Goal: Information Seeking & Learning: Check status

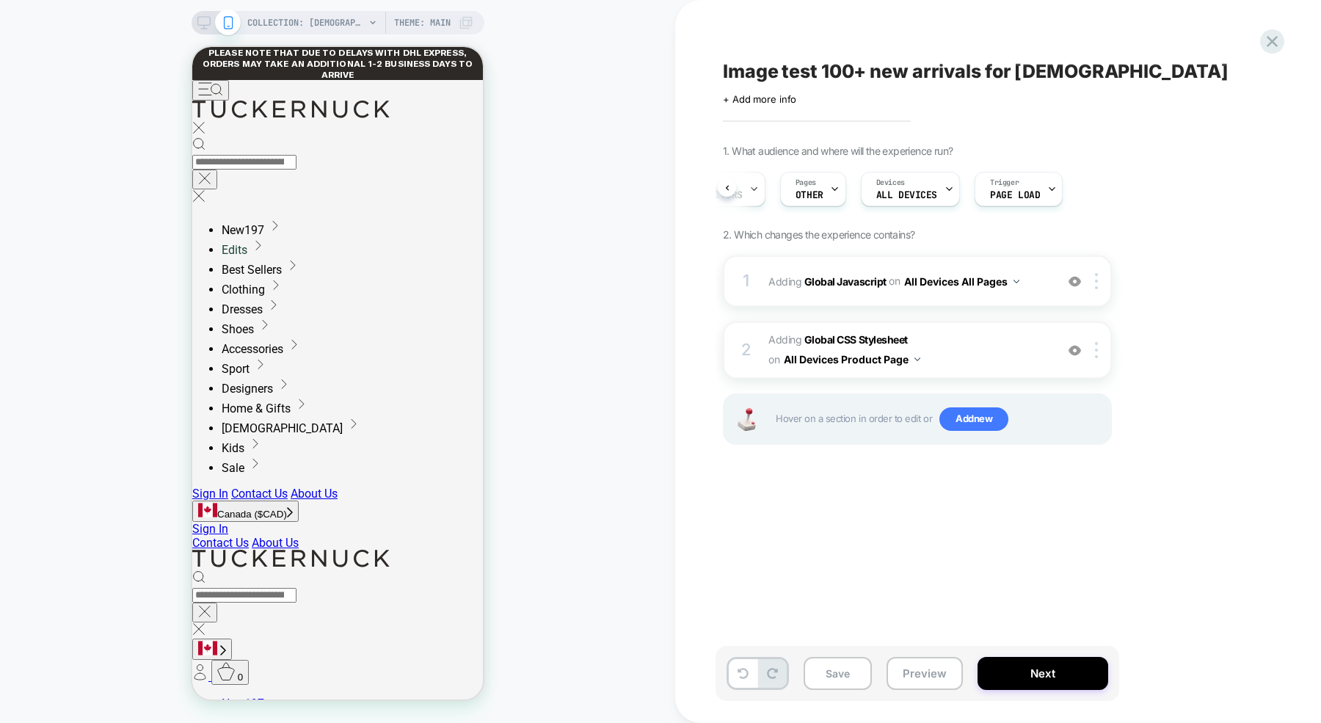
scroll to position [0, 171]
click at [893, 294] on div "1 Adding Global Javascript on All Devices All Pages Add Before Add After Target…" at bounding box center [917, 280] width 389 height 51
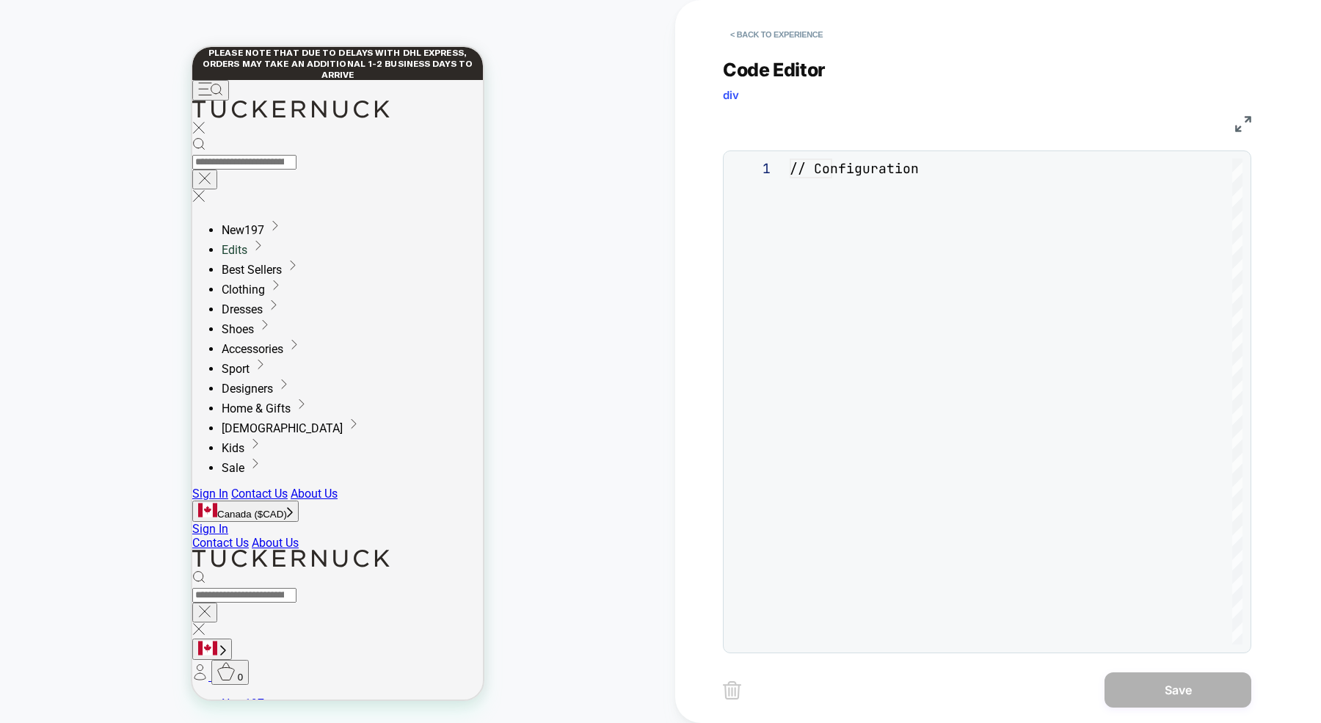
scroll to position [198, 0]
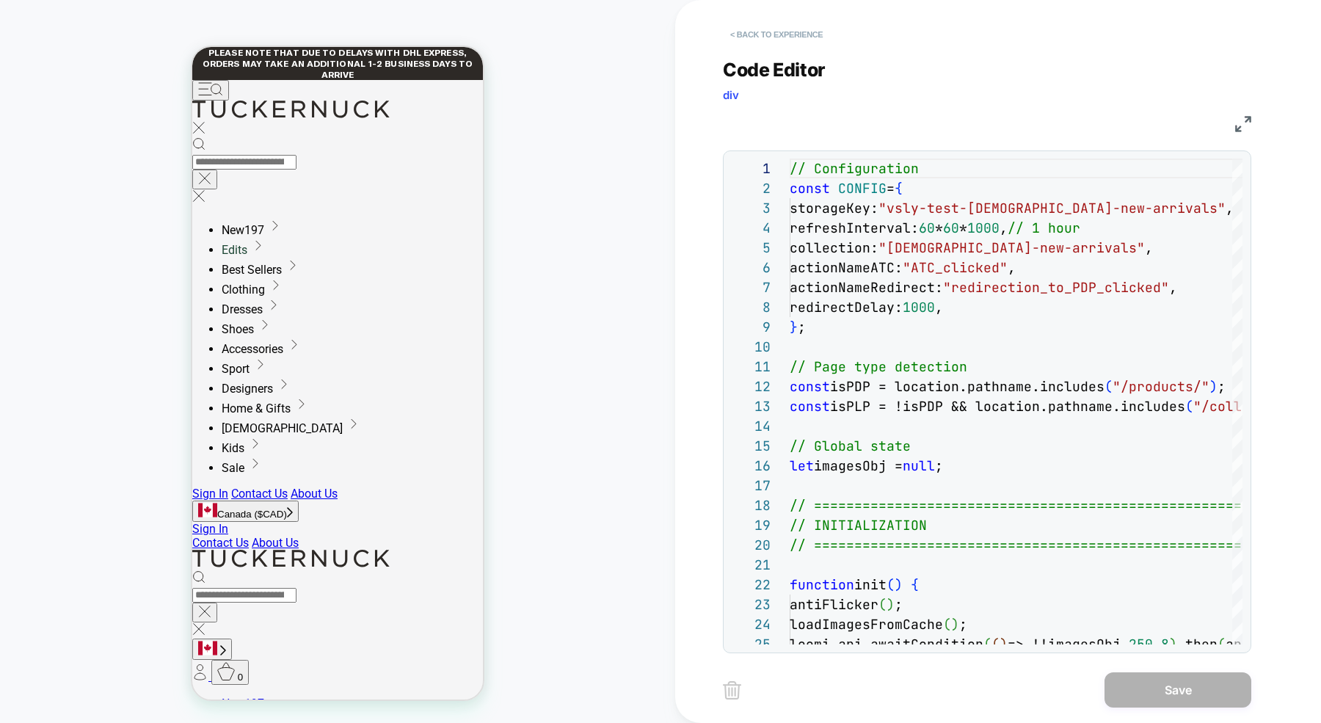
click at [778, 35] on button "< Back to experience" at bounding box center [776, 34] width 107 height 23
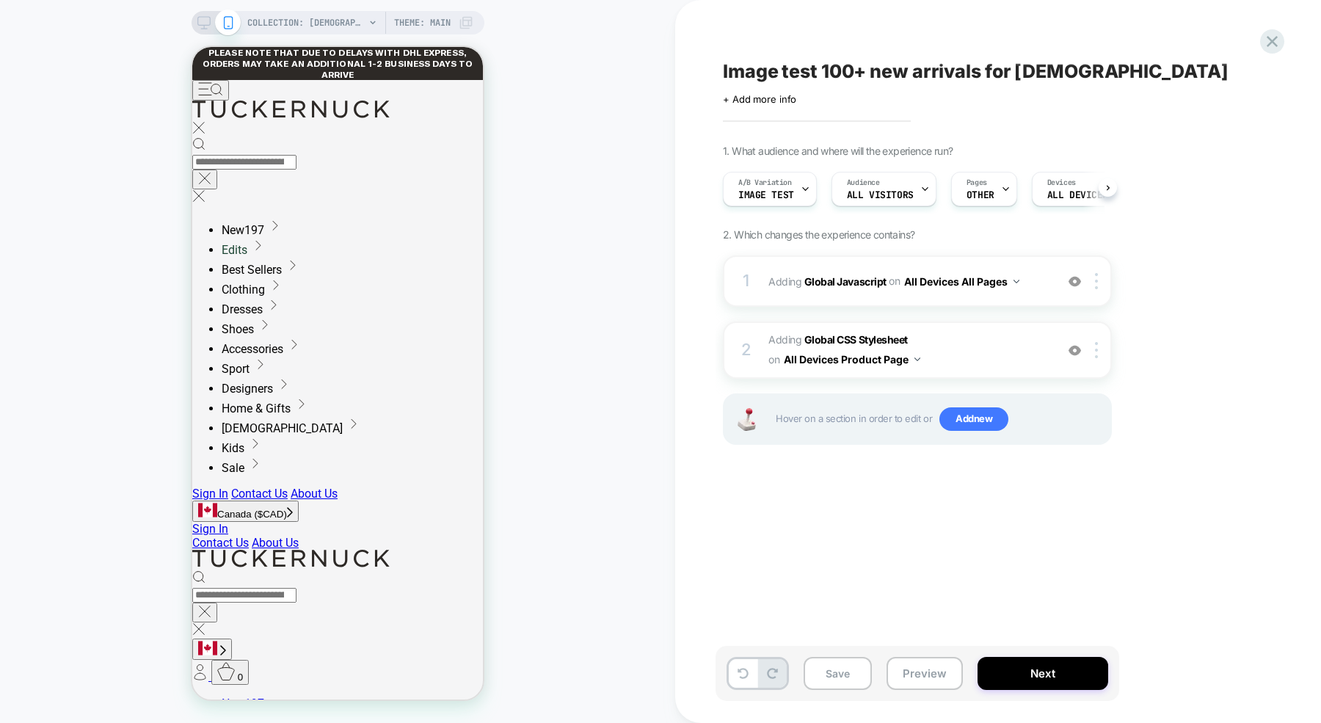
scroll to position [0, 1]
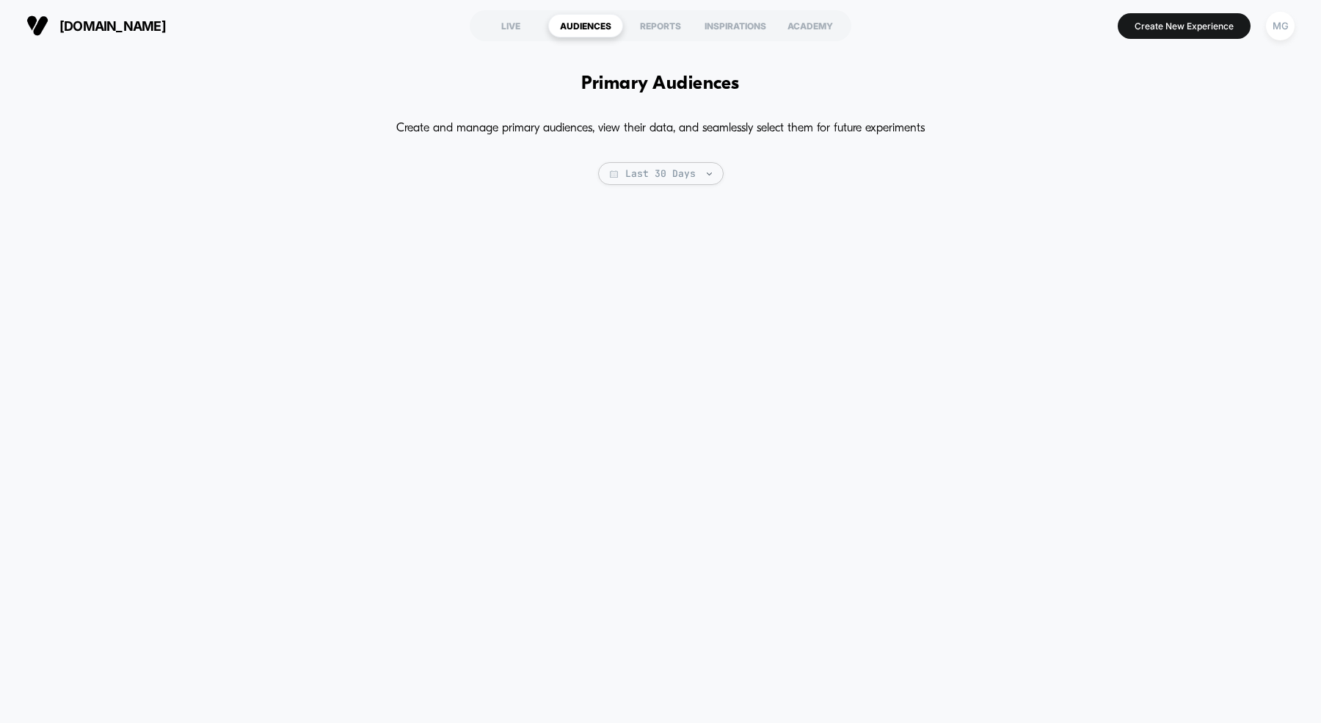
click at [517, 40] on section "LIVE AUDIENCES REPORTS INSPIRATIONS ACADEMY" at bounding box center [660, 25] width 418 height 37
click at [512, 31] on div "LIVE" at bounding box center [510, 25] width 75 height 23
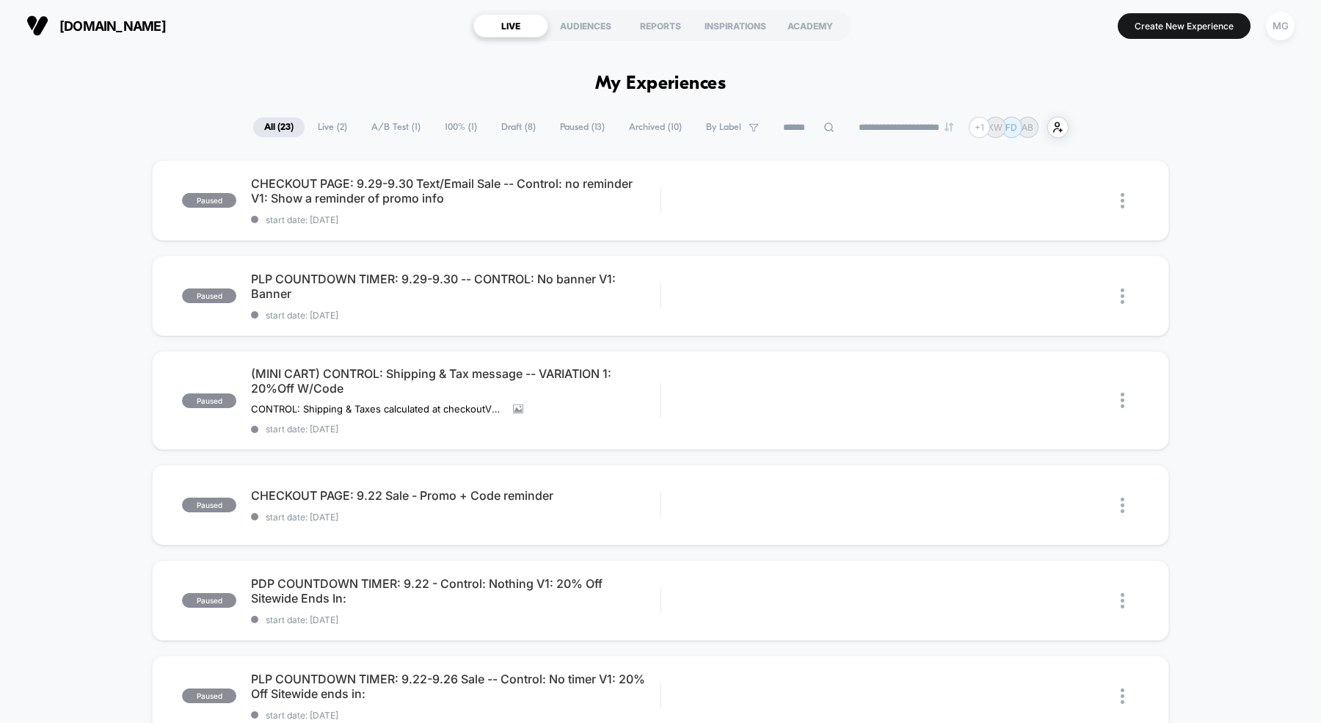
click at [379, 130] on span "A/B Test ( 1 )" at bounding box center [395, 127] width 71 height 20
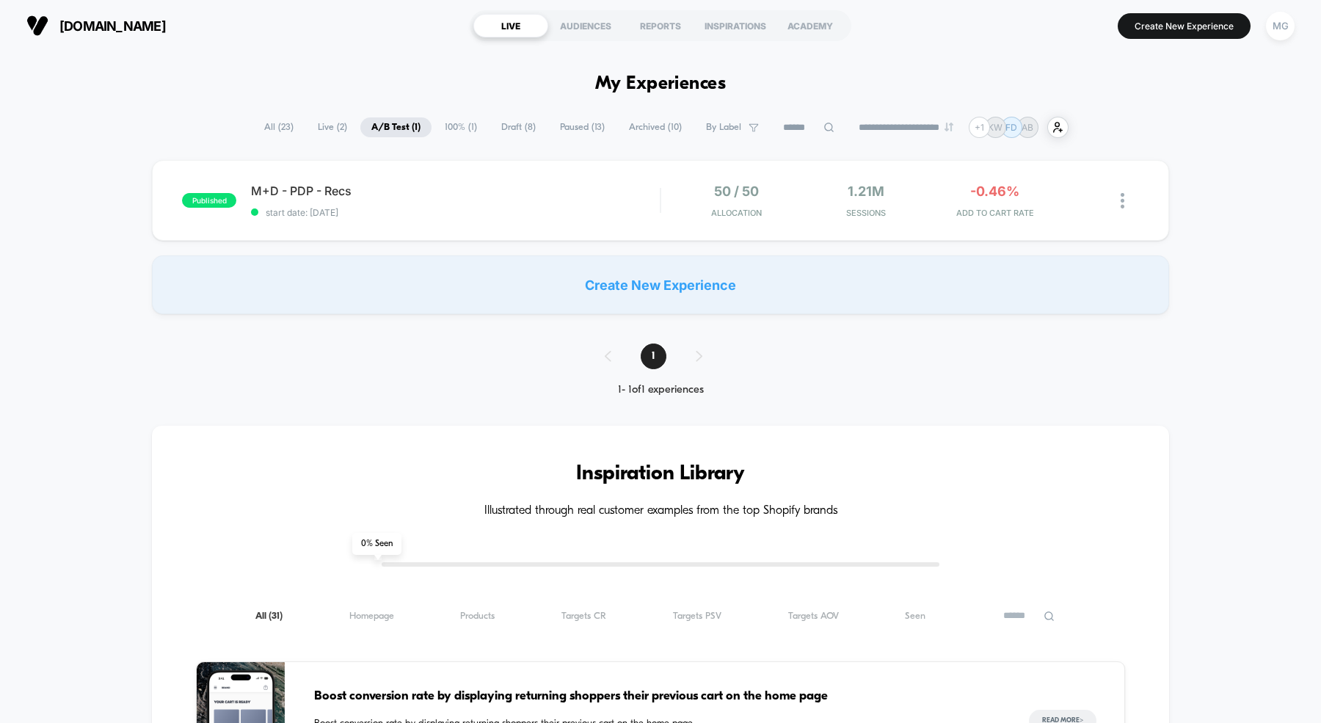
click at [563, 123] on span "Paused ( 13 )" at bounding box center [582, 127] width 67 height 20
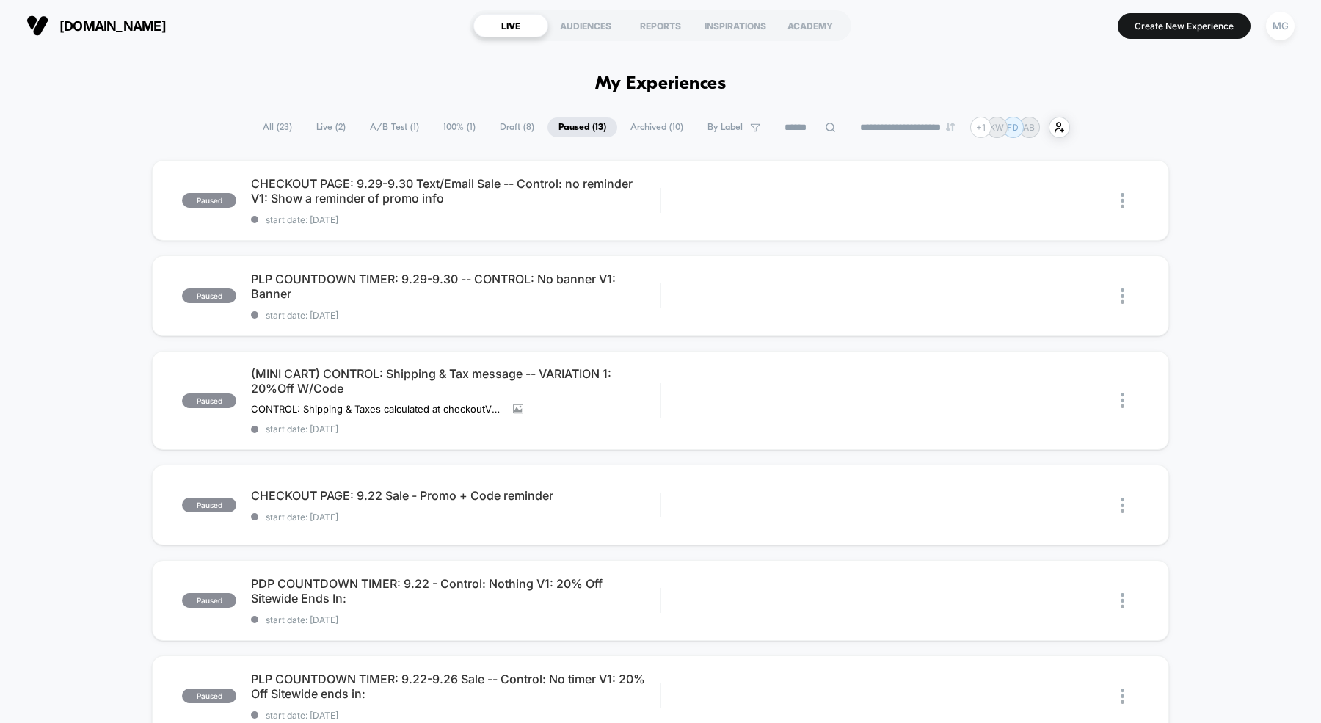
click at [489, 135] on span "Draft ( 8 )" at bounding box center [517, 127] width 56 height 20
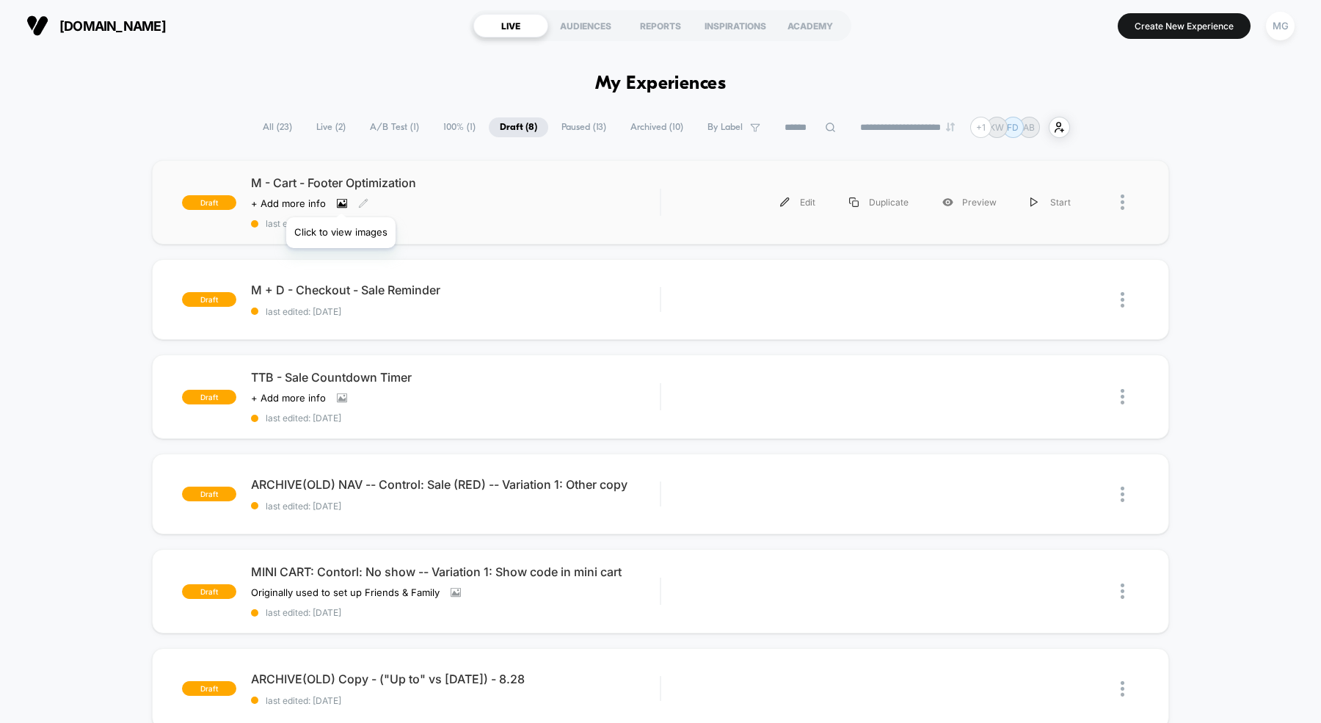
click at [340, 199] on icon at bounding box center [342, 203] width 10 height 10
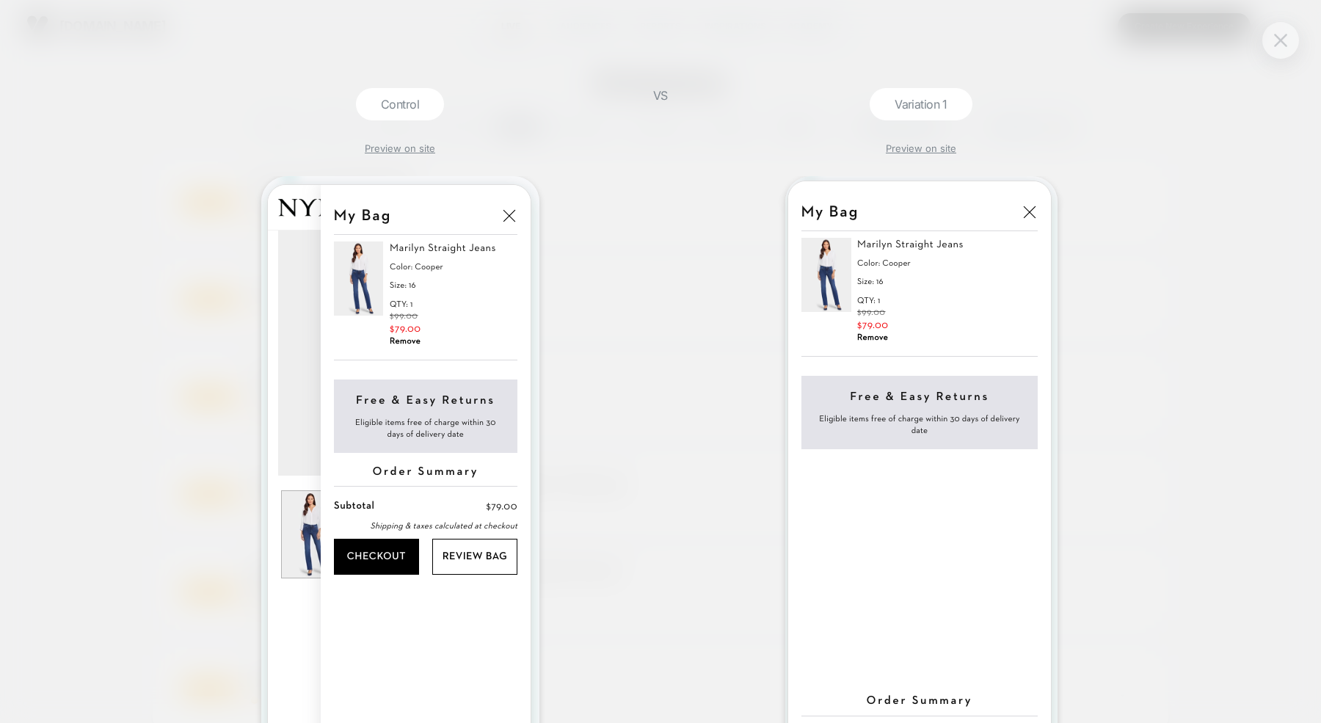
click at [1289, 42] on button at bounding box center [1280, 40] width 22 height 22
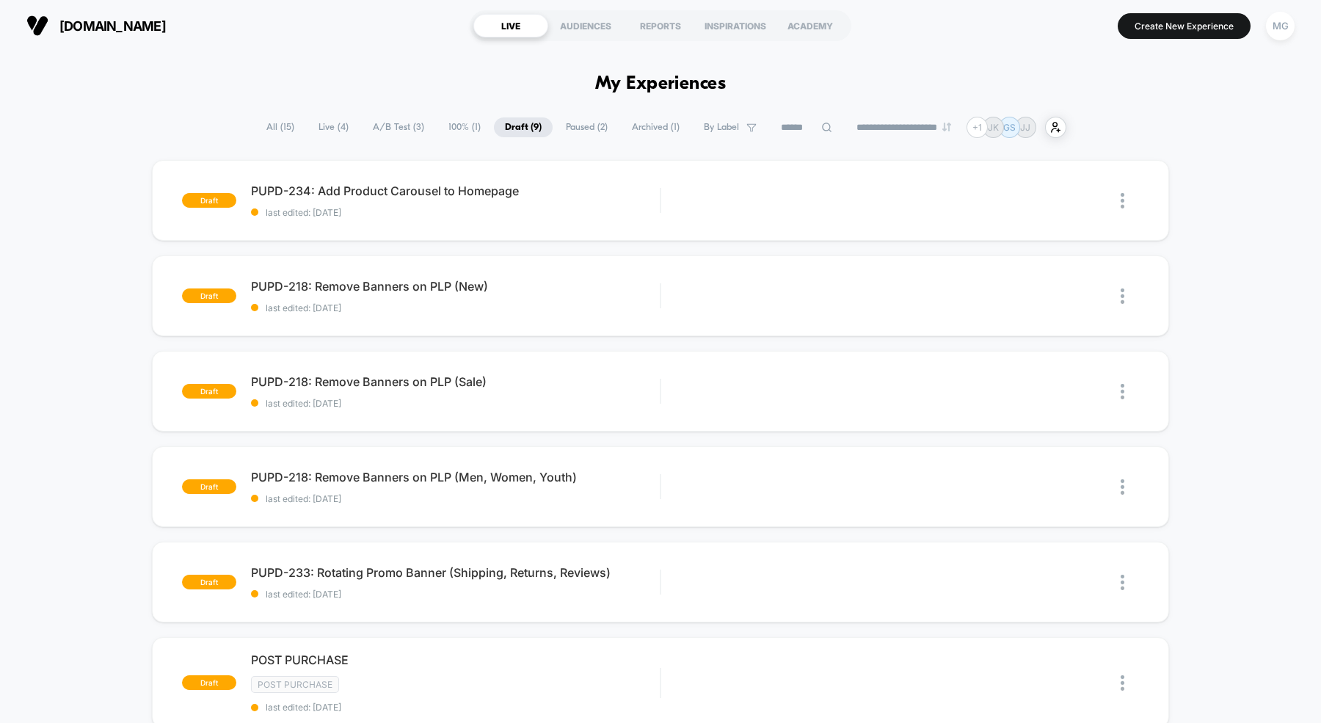
click at [412, 131] on span "A/B Test ( 3 )" at bounding box center [398, 127] width 73 height 20
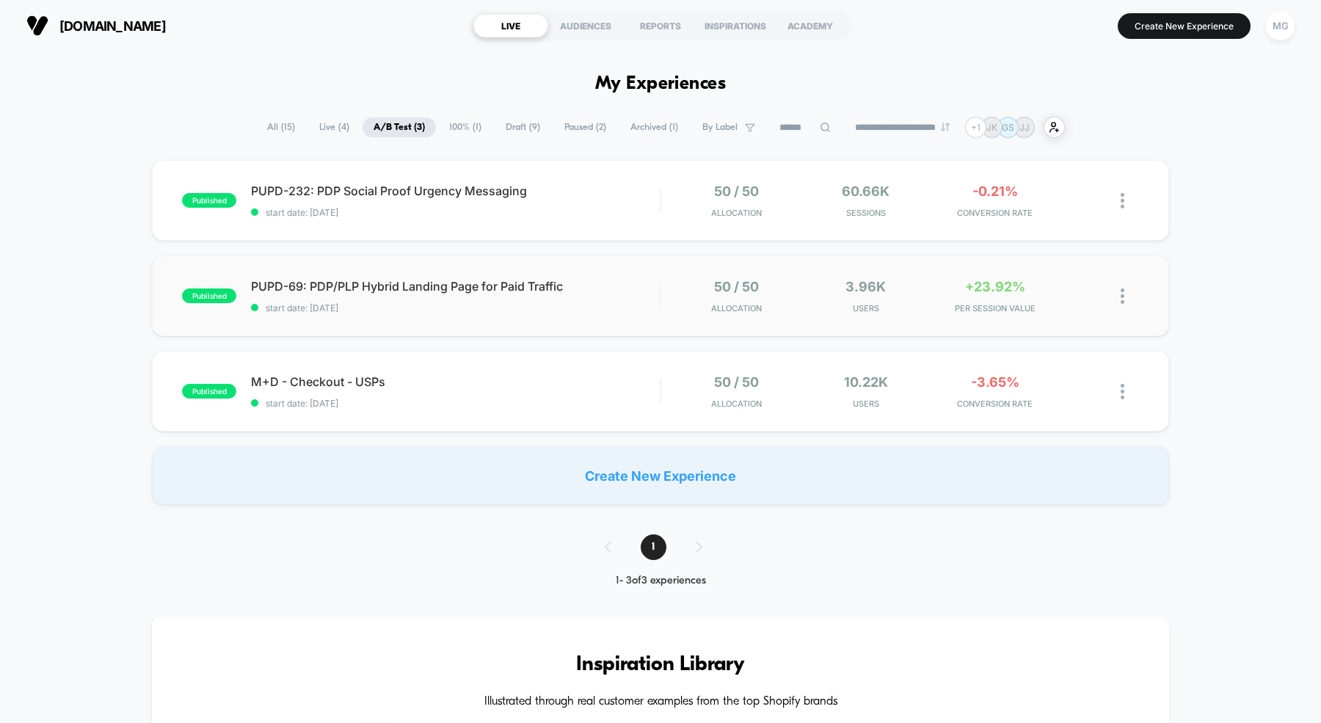
click at [571, 325] on div "published PUPD-69: PDP/PLP Hybrid Landing Page for Paid Traffic start date: [DA…" at bounding box center [660, 295] width 1017 height 81
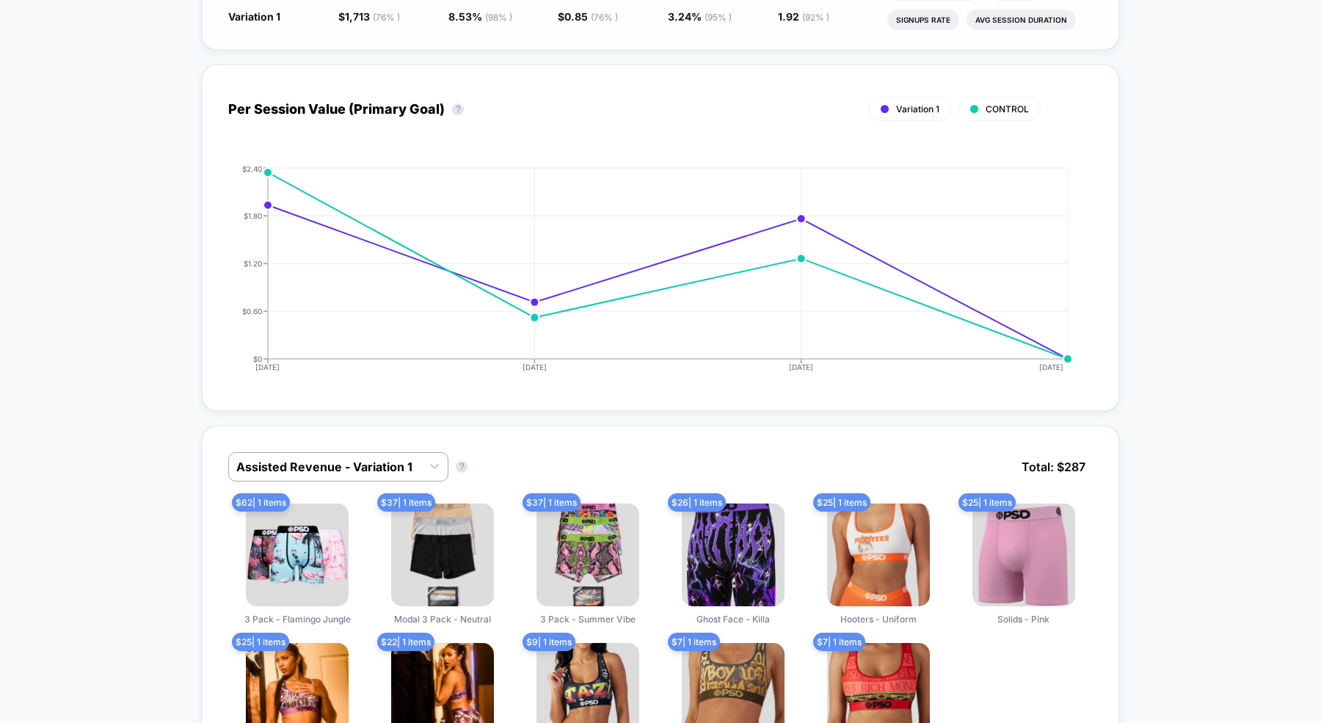
scroll to position [580, 0]
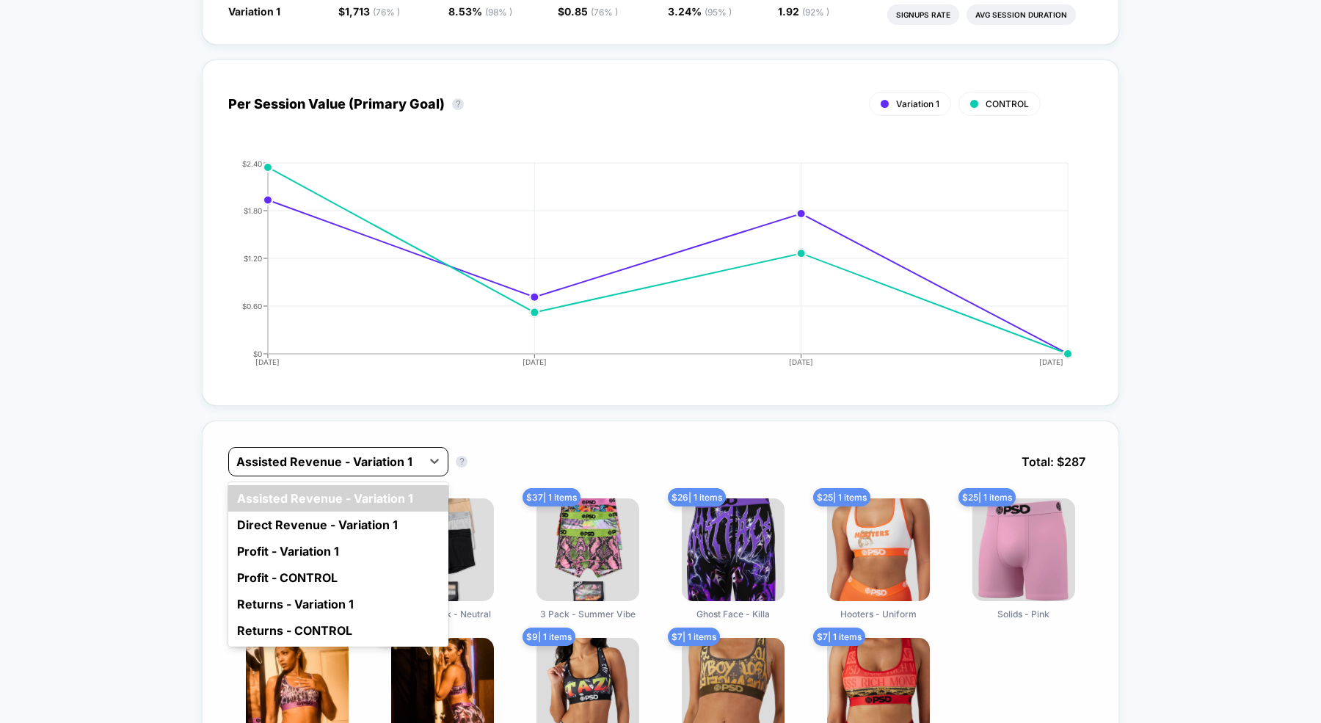
click at [414, 461] on div at bounding box center [325, 462] width 178 height 18
click at [395, 521] on div "Direct Revenue - Variation 1" at bounding box center [338, 524] width 220 height 26
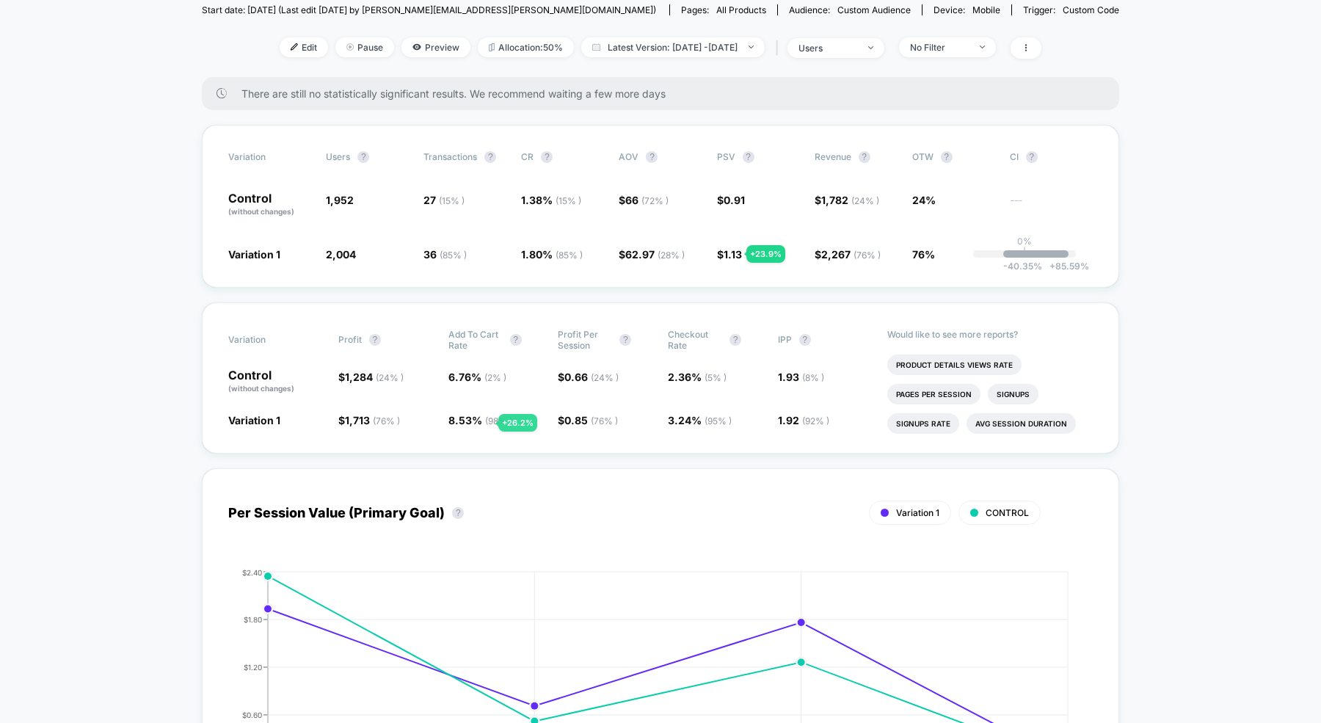
scroll to position [0, 0]
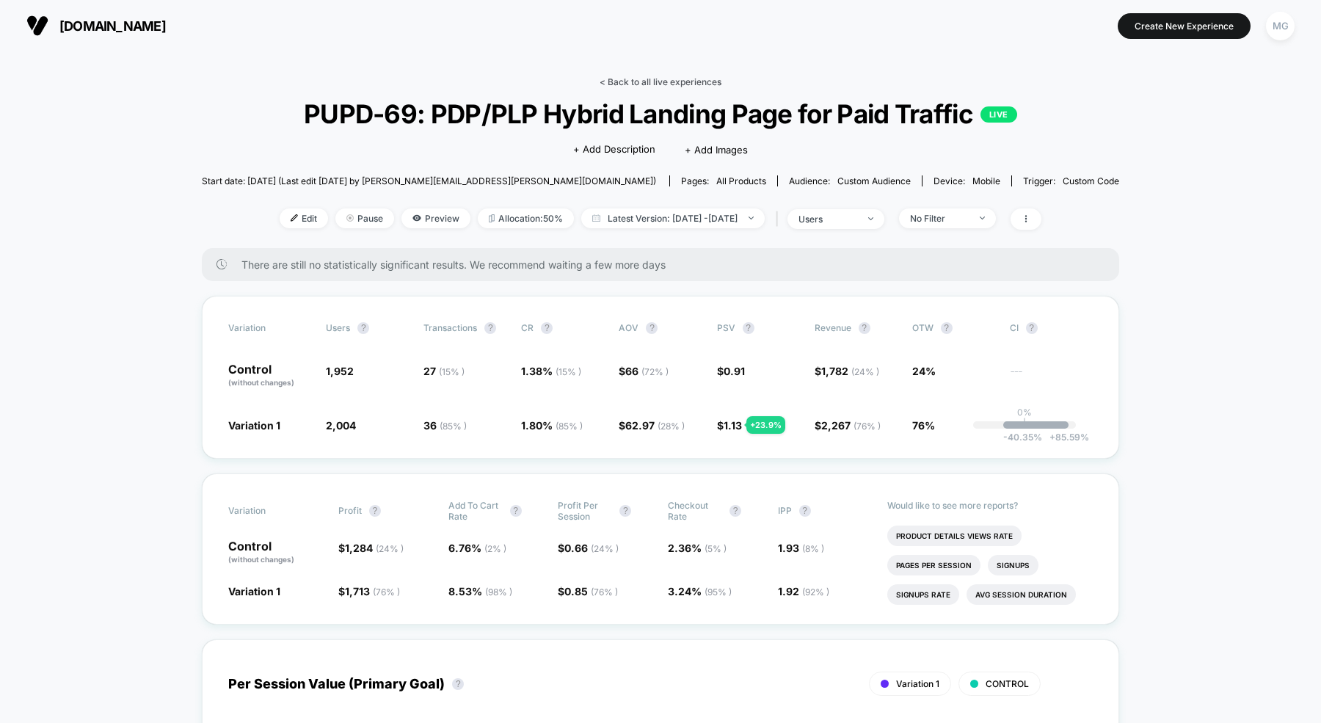
click at [643, 79] on link "< Back to all live experiences" at bounding box center [660, 81] width 122 height 11
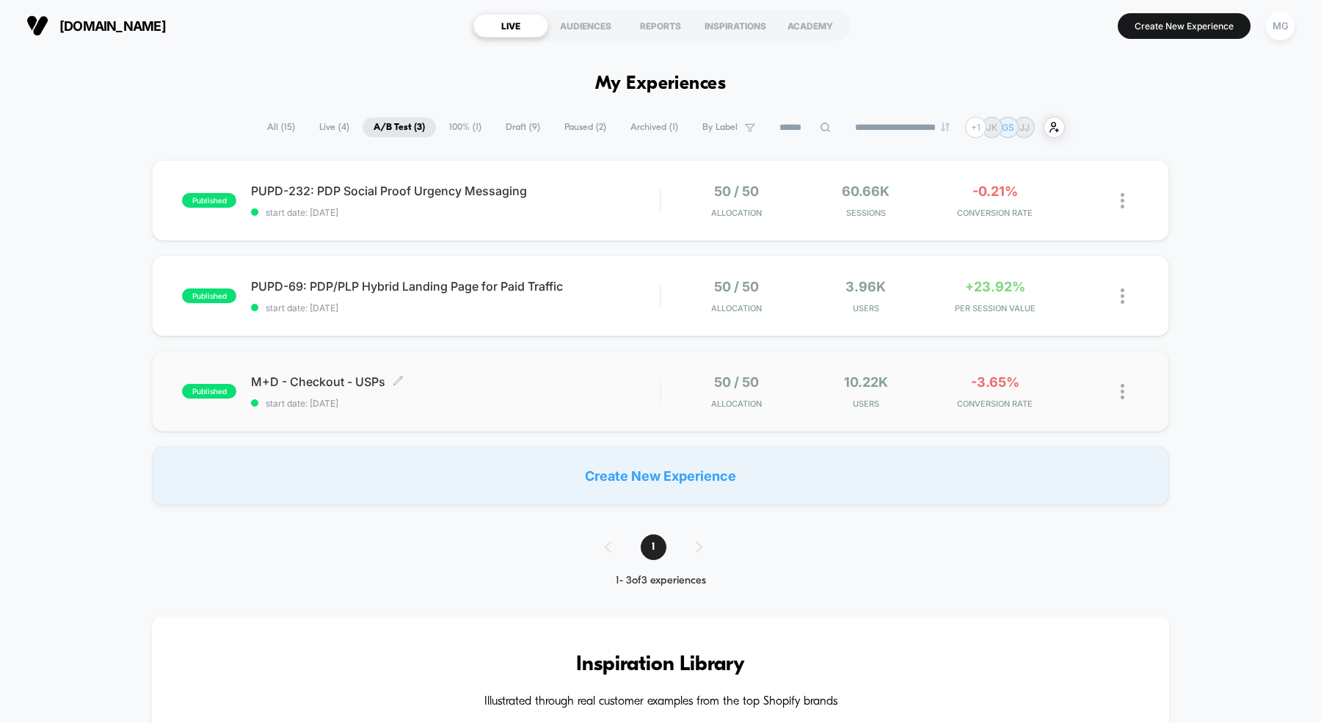
click at [539, 398] on span "start date: [DATE]" at bounding box center [455, 403] width 409 height 11
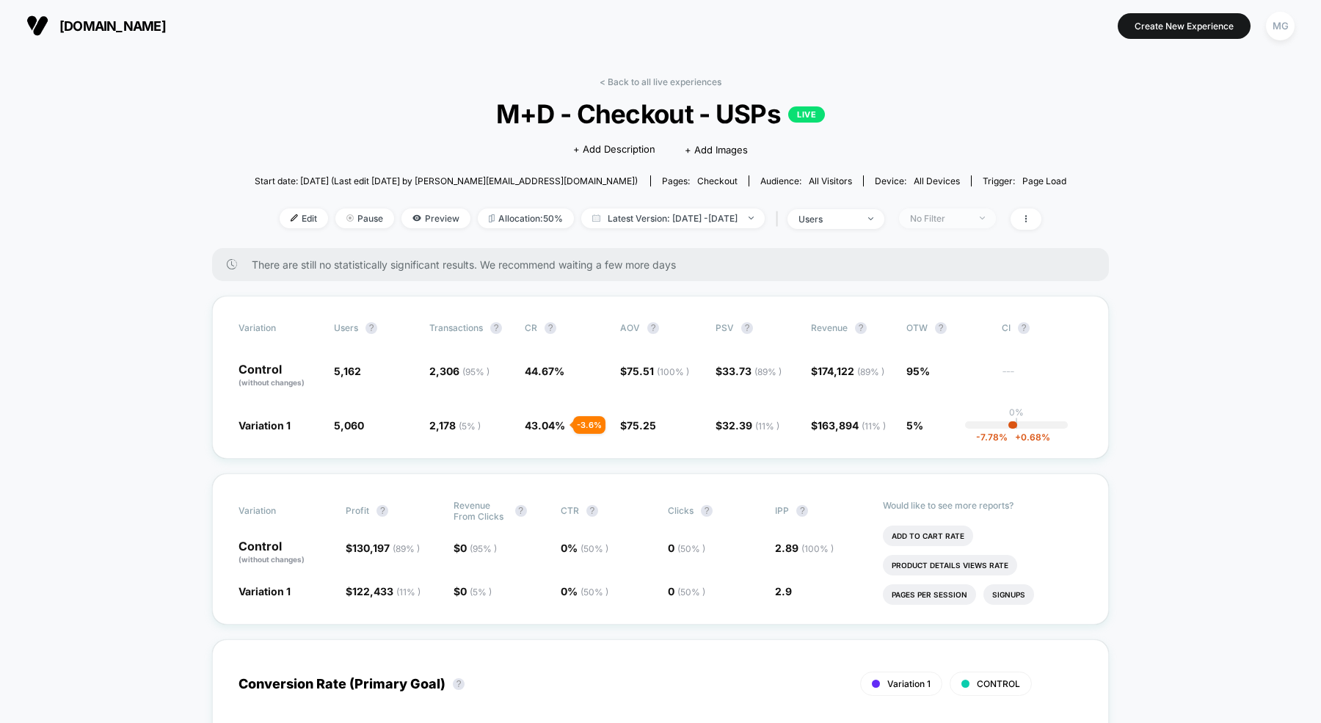
click at [955, 225] on span "No Filter" at bounding box center [947, 218] width 97 height 20
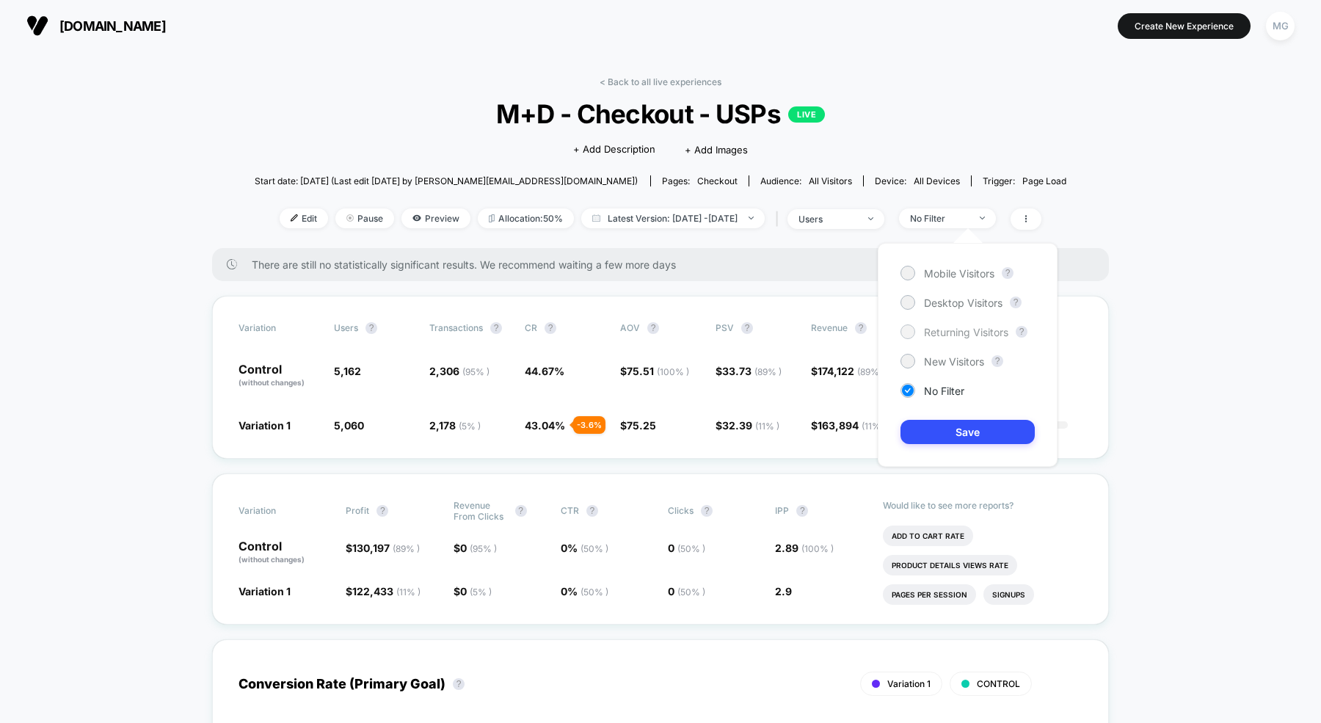
click at [959, 330] on span "Returning Visitors" at bounding box center [966, 332] width 84 height 12
click at [956, 434] on button "Save" at bounding box center [967, 432] width 134 height 24
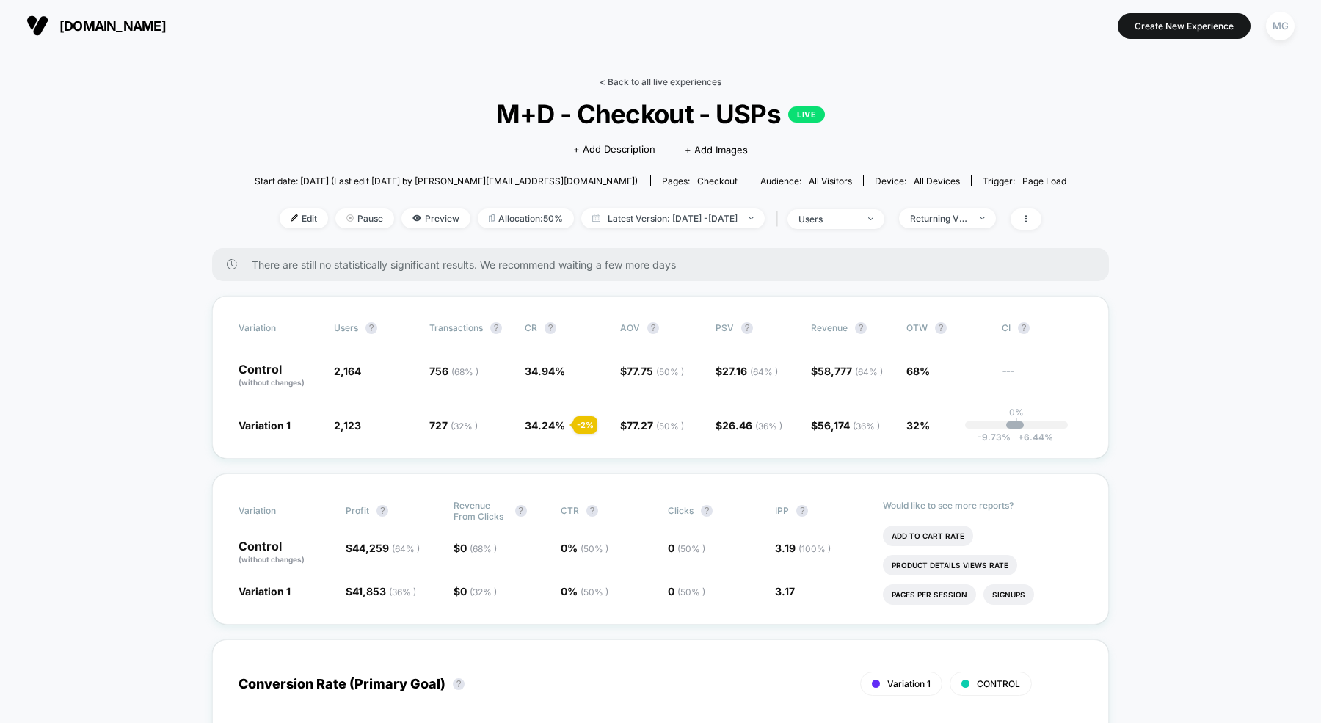
click at [607, 79] on link "< Back to all live experiences" at bounding box center [660, 81] width 122 height 11
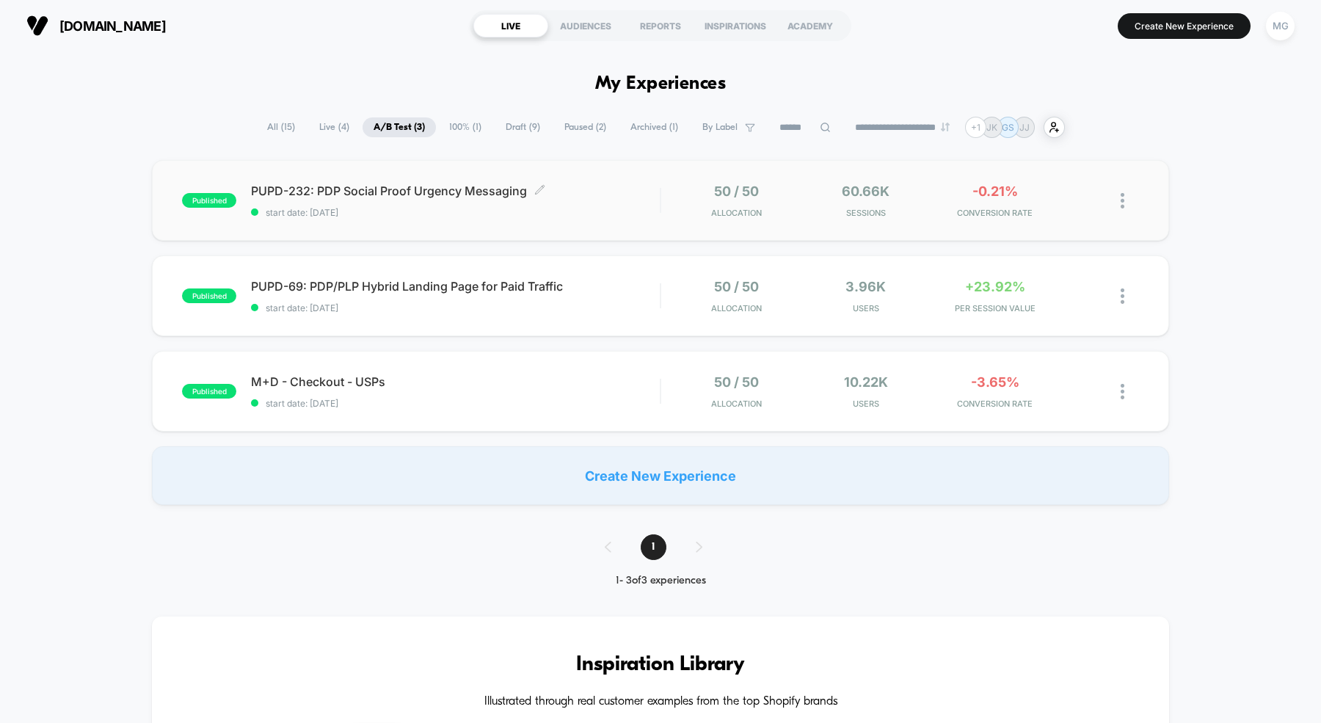
click at [442, 204] on div "PUPD-232: PDP Social Proof Urgency Messaging Click to edit experience details C…" at bounding box center [455, 200] width 409 height 34
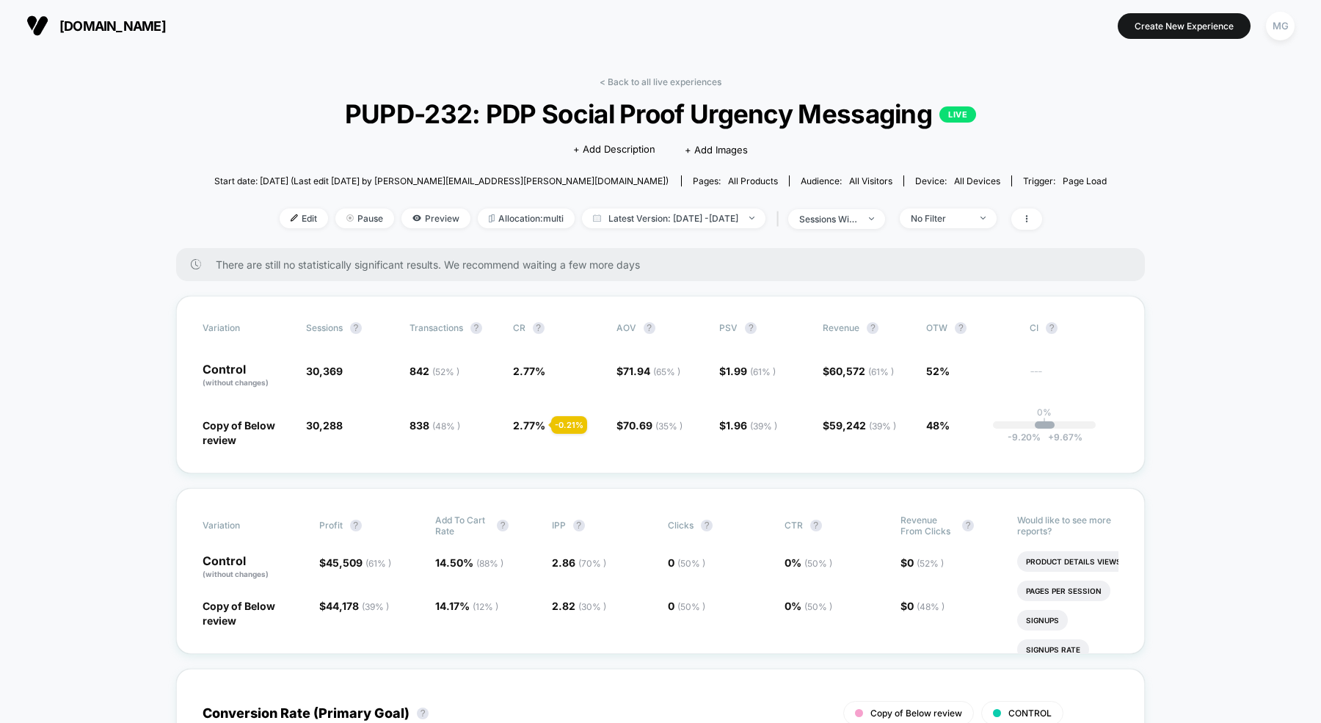
click at [955, 228] on div "Edit Pause Preview Allocation: multi Latest Version: Oct 10, 2025 - Oct 13, 202…" at bounding box center [660, 218] width 893 height 21
click at [960, 220] on div "No Filter" at bounding box center [939, 218] width 59 height 11
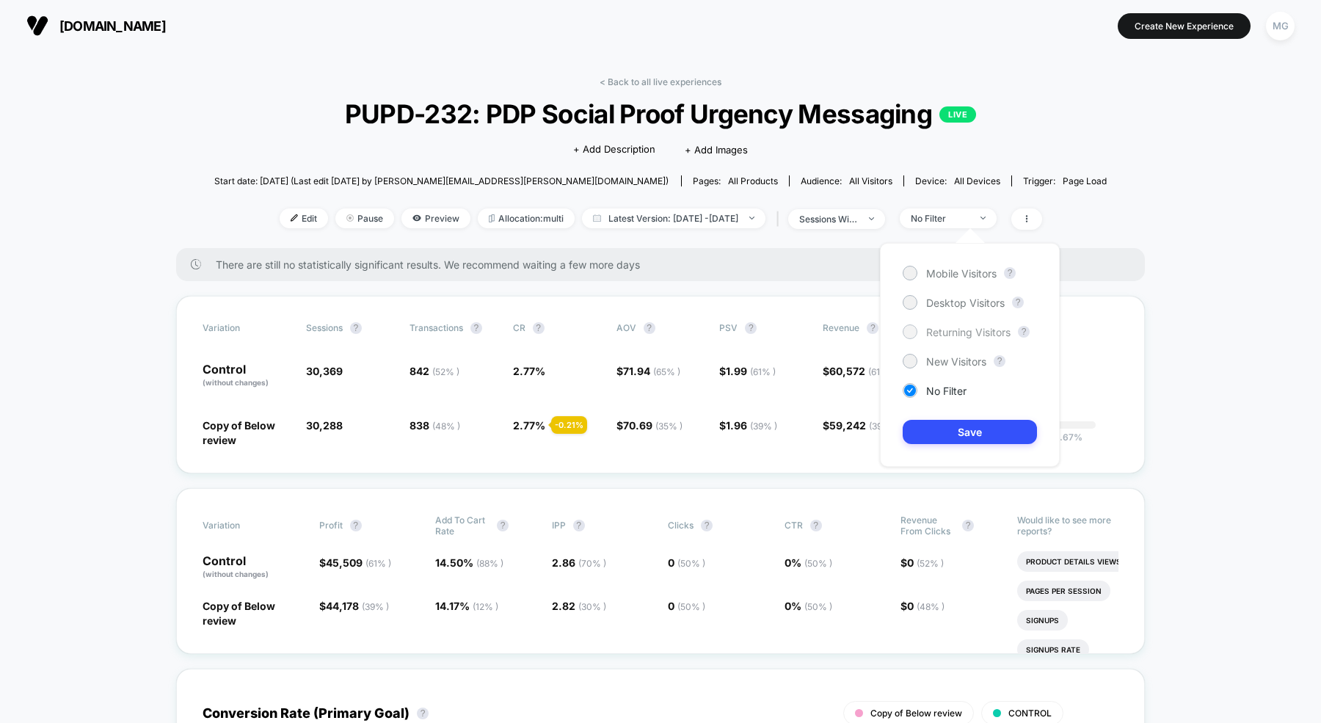
click at [946, 337] on div "Returning Visitors" at bounding box center [956, 331] width 108 height 15
click at [941, 432] on button "Save" at bounding box center [969, 432] width 134 height 24
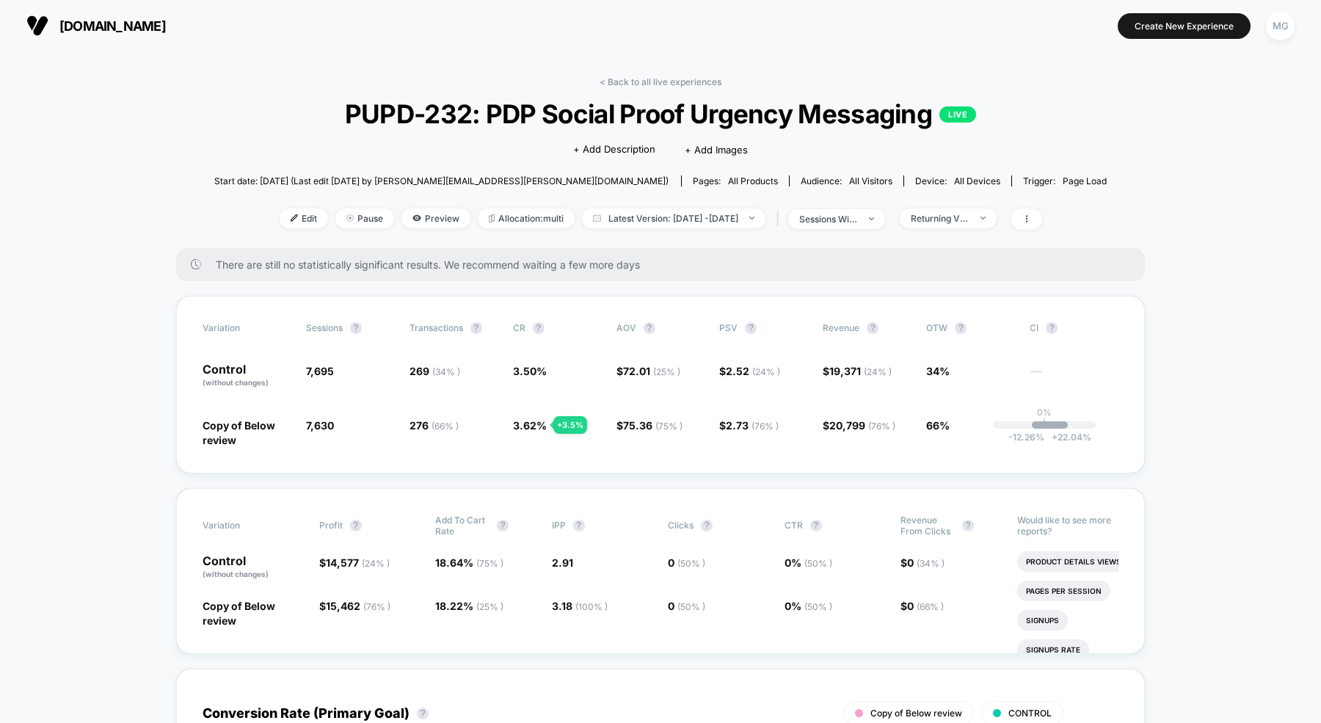
click at [718, 90] on div "< Back to all live experiences PUPD-232: PDP Social Proof Urgency Messaging LIV…" at bounding box center [660, 162] width 893 height 172
click at [718, 81] on link "< Back to all live experiences" at bounding box center [660, 81] width 122 height 11
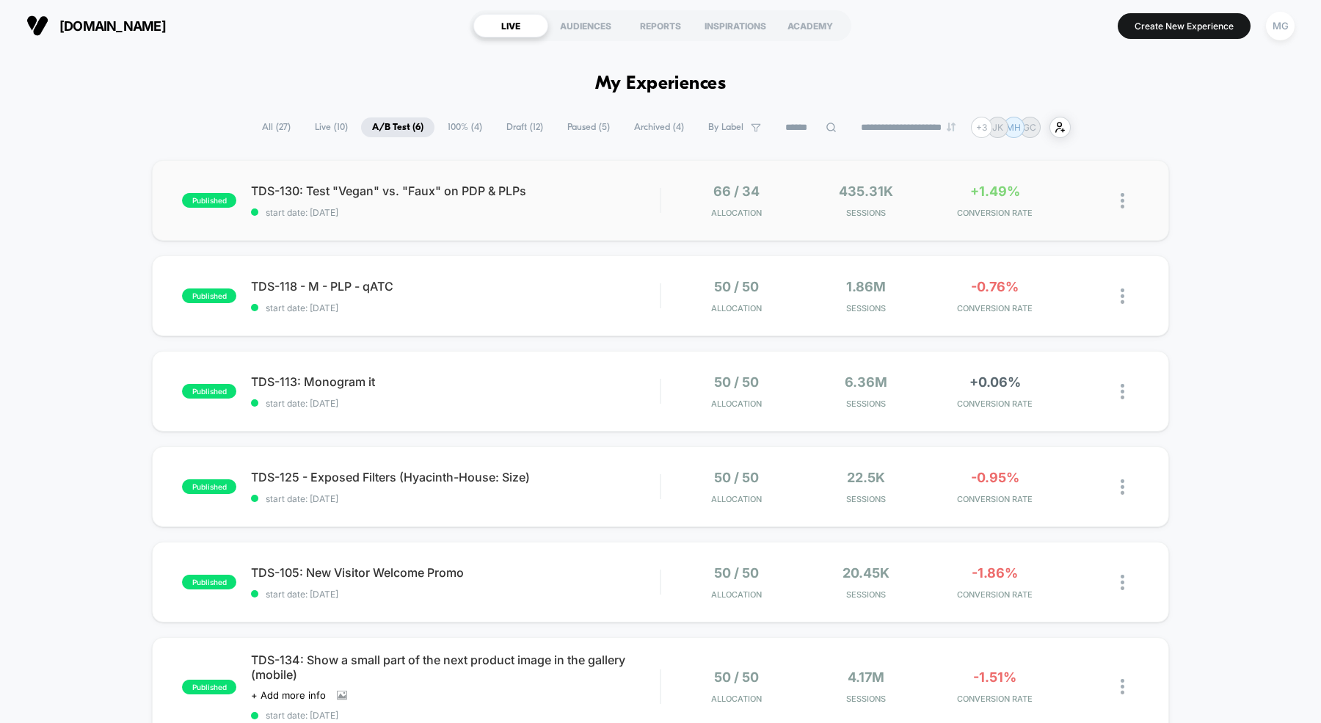
click at [523, 234] on div "published TDS-130: Test "Vegan" vs. "Faux" on PDP & PLPs start date: 10/10/2025…" at bounding box center [660, 200] width 1017 height 81
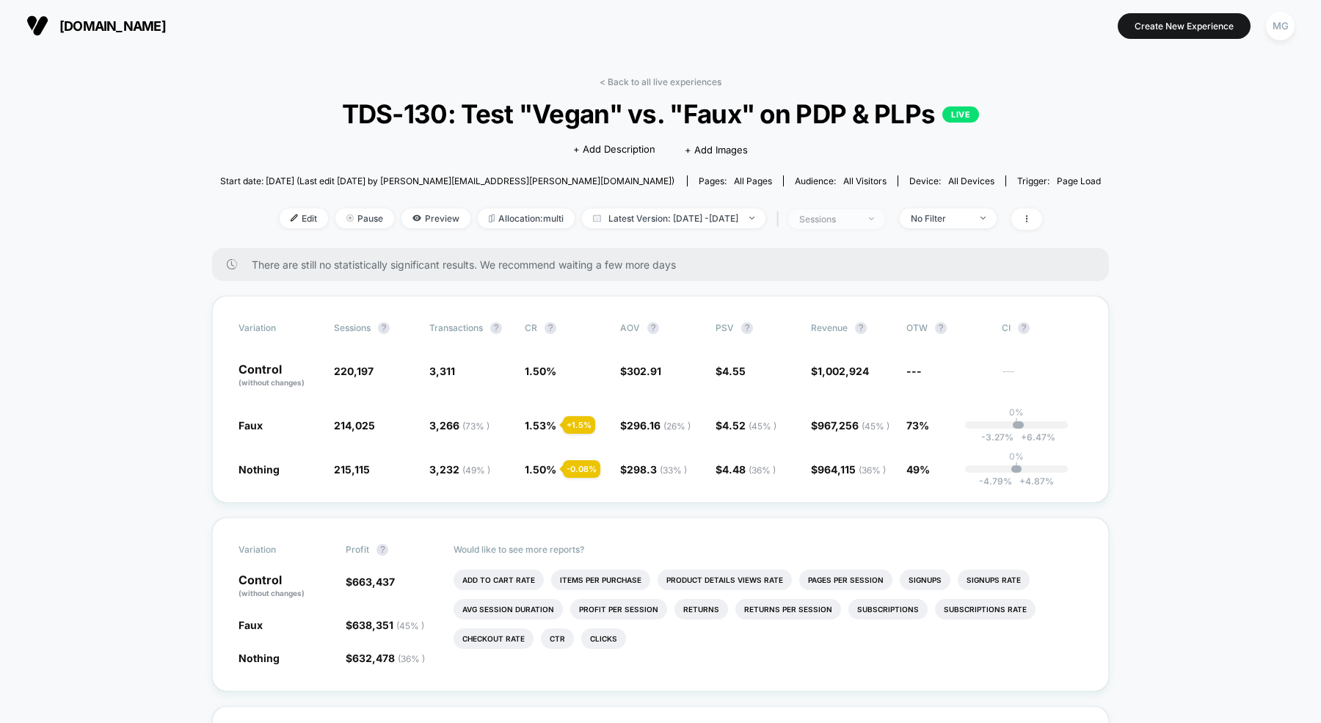
click at [858, 213] on div "sessions" at bounding box center [828, 218] width 59 height 11
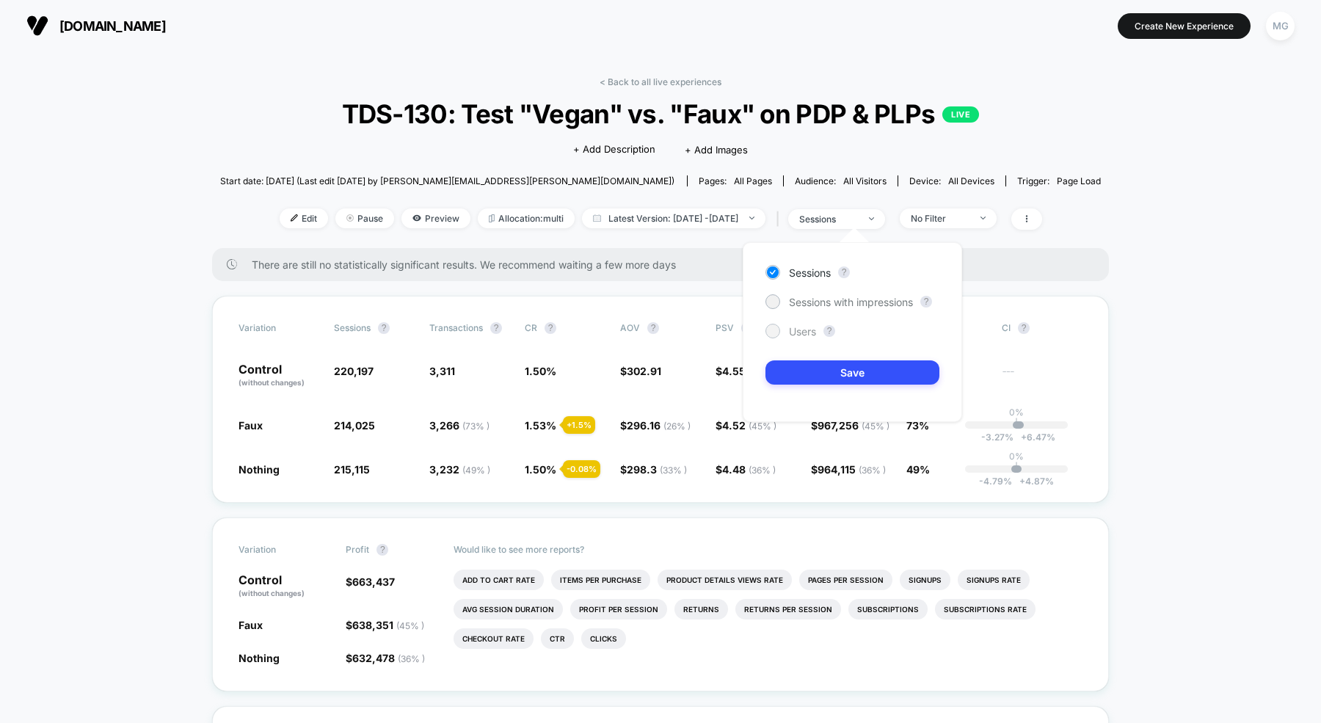
click at [786, 332] on div "Users" at bounding box center [790, 331] width 51 height 15
click at [801, 389] on div "Sessions ? Sessions with impressions ? Users ? Save" at bounding box center [851, 332] width 219 height 180
click at [802, 373] on button "Save" at bounding box center [852, 372] width 174 height 24
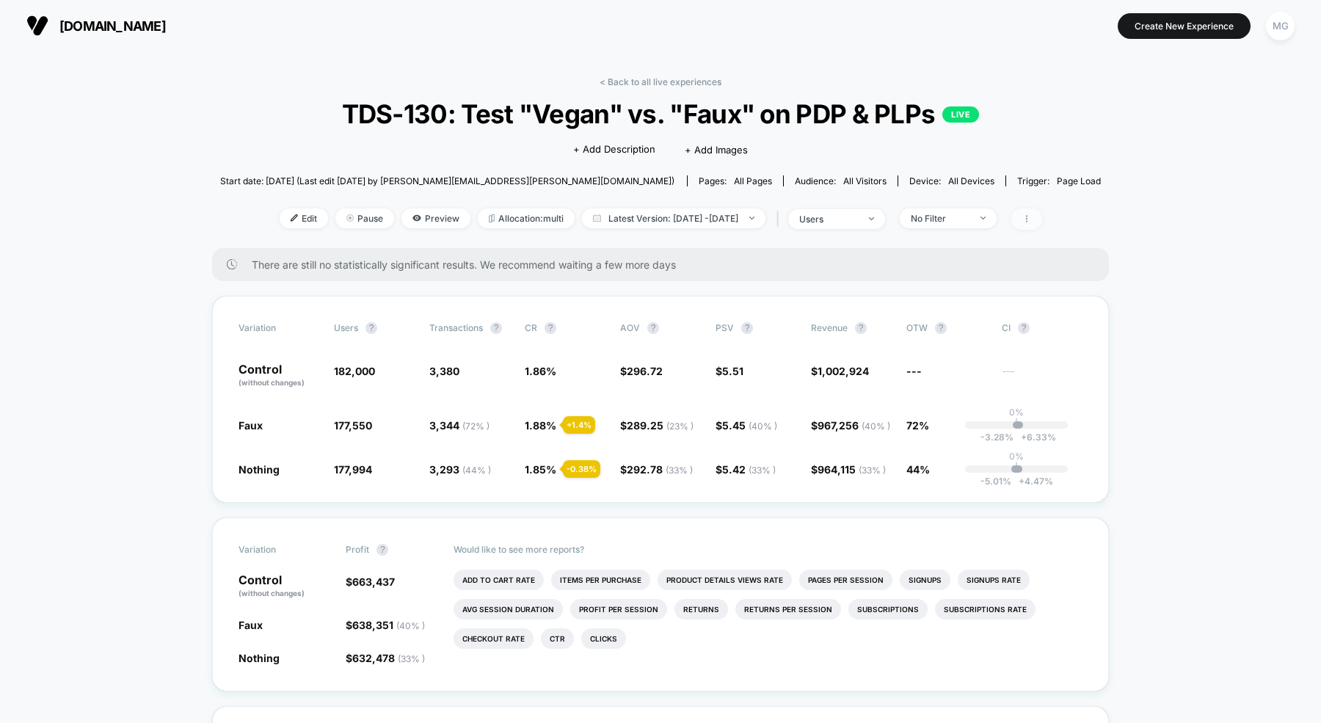
click at [1031, 214] on icon at bounding box center [1026, 218] width 9 height 9
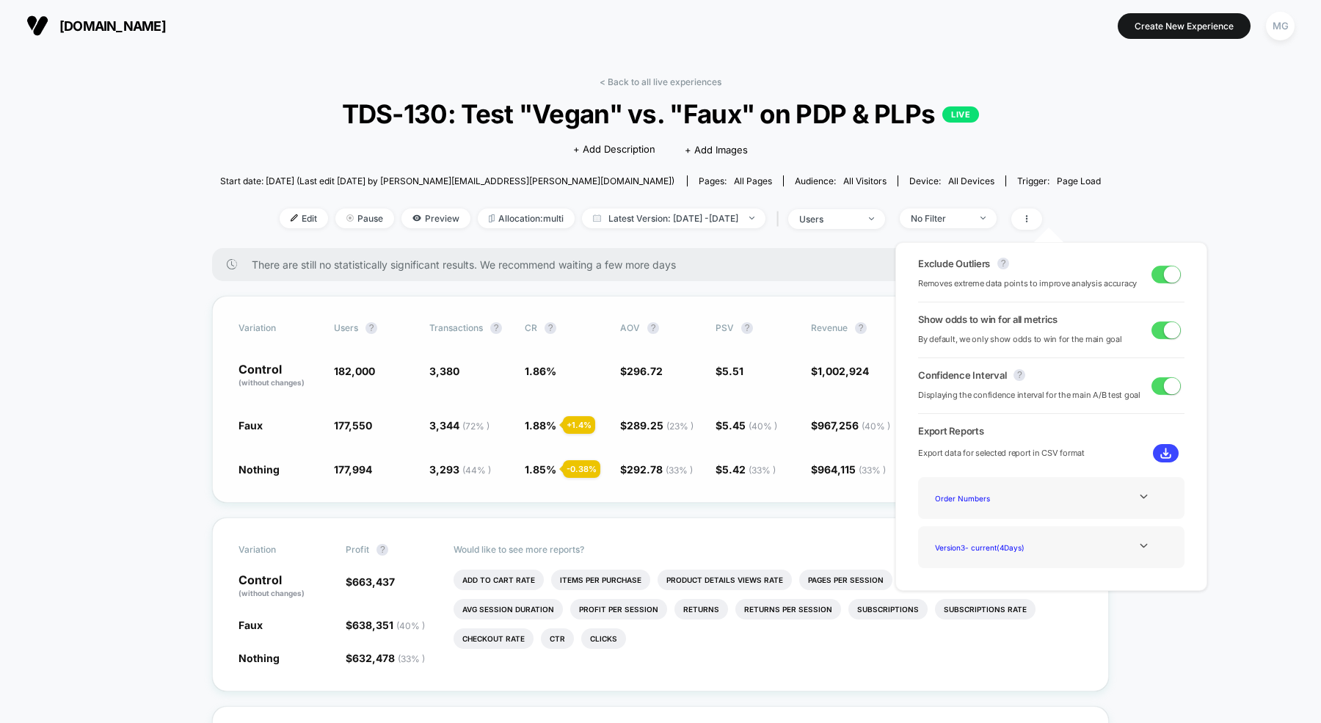
click at [764, 324] on span "PSV ?" at bounding box center [755, 328] width 81 height 12
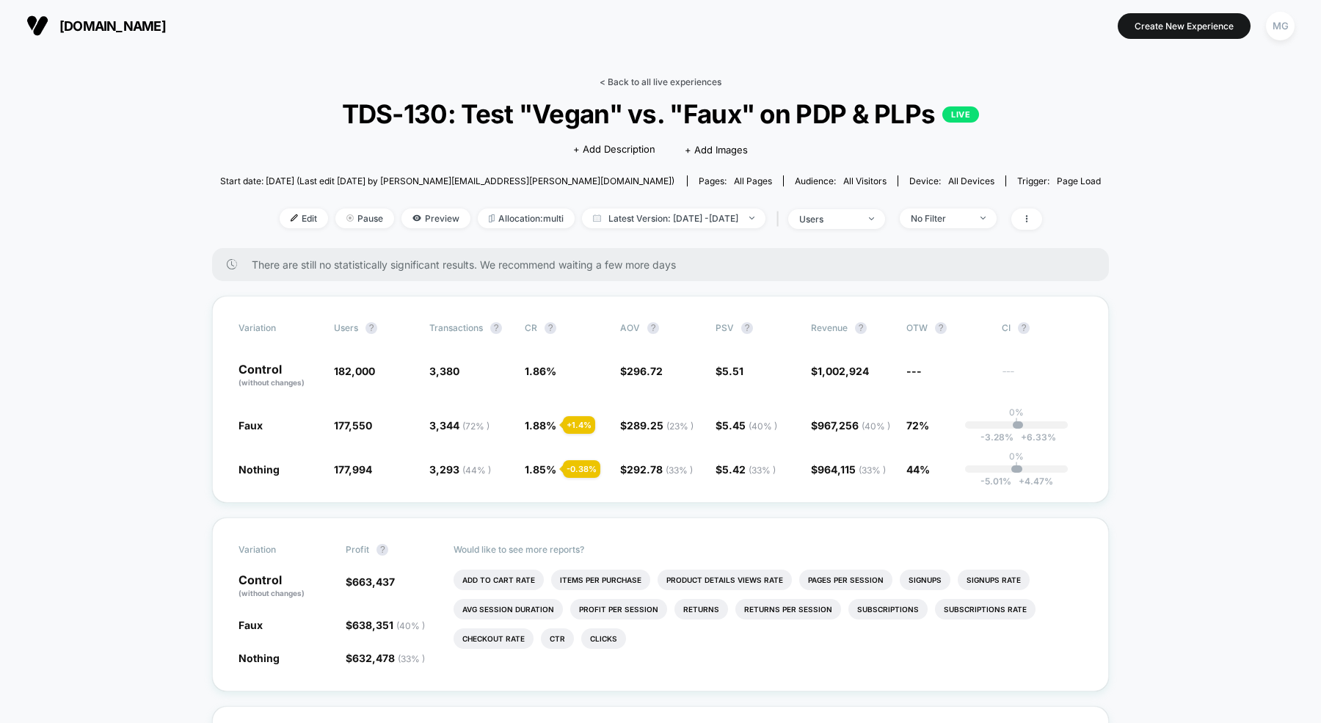
click at [700, 78] on link "< Back to all live experiences" at bounding box center [660, 81] width 122 height 11
